Goal: Information Seeking & Learning: Learn about a topic

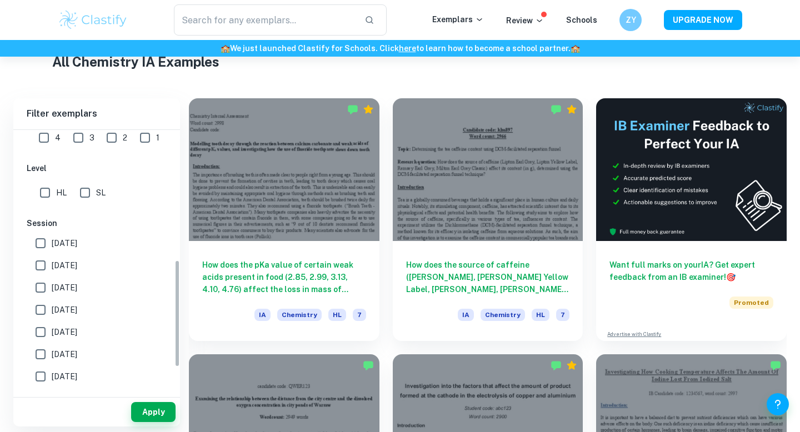
scroll to position [319, 0]
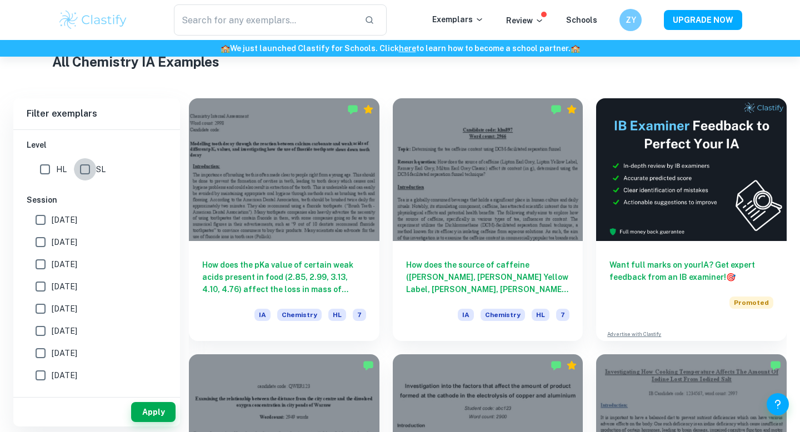
click at [90, 174] on input "SL" at bounding box center [85, 169] width 22 height 22
checkbox input "true"
click at [145, 409] on button "Apply" at bounding box center [153, 412] width 44 height 20
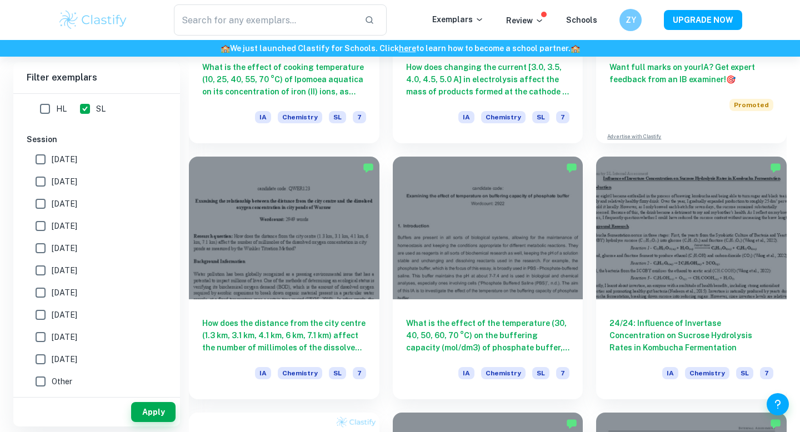
scroll to position [497, 0]
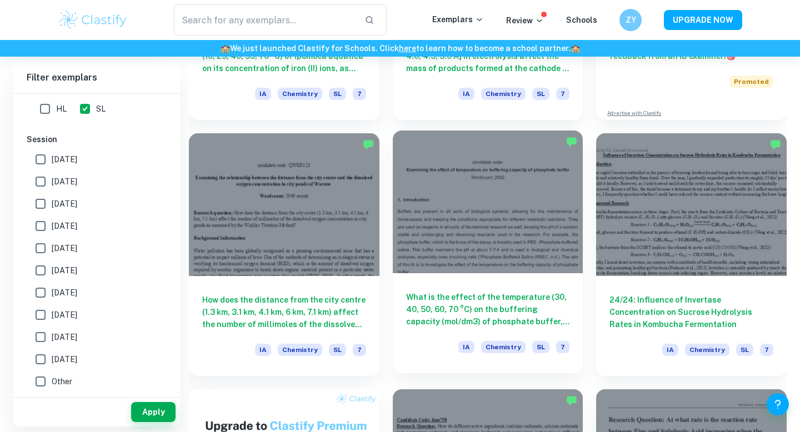
click at [500, 252] on div at bounding box center [488, 202] width 191 height 143
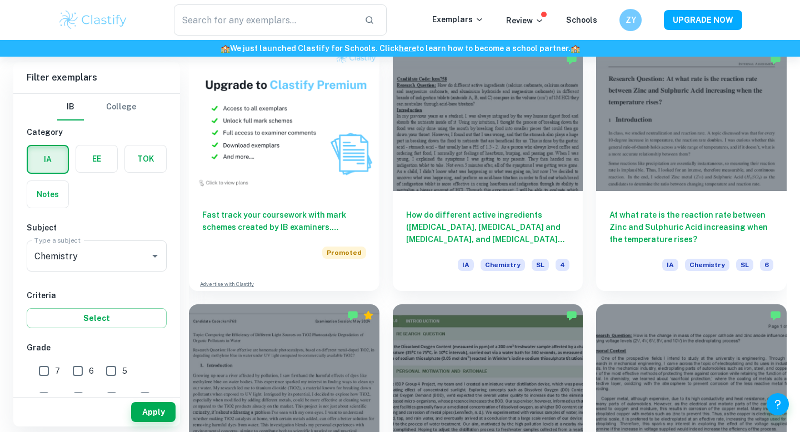
scroll to position [843, 0]
